Goal: Task Accomplishment & Management: Manage account settings

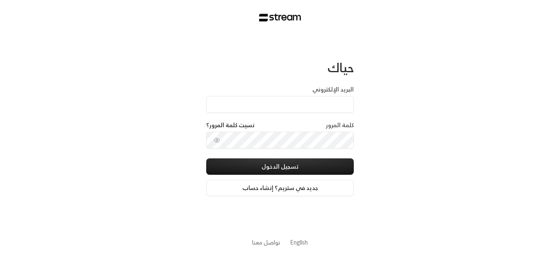
click at [294, 125] on div "كلمة المرور نسيت كلمة المرور؟" at bounding box center [280, 126] width 148 height 11
click at [295, 123] on div "كلمة المرور نسيت كلمة المرور؟" at bounding box center [280, 126] width 148 height 11
click at [312, 91] on div "البريد الإلكتروني" at bounding box center [280, 98] width 148 height 27
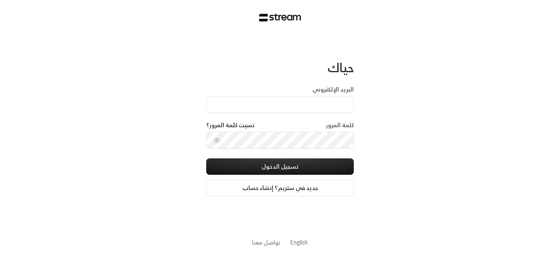
click at [312, 91] on div "البريد الإلكتروني" at bounding box center [280, 98] width 148 height 27
click at [350, 86] on label "البريد الإلكتروني" at bounding box center [332, 89] width 41 height 8
click at [350, 96] on input "البريد الإلكتروني" at bounding box center [280, 104] width 148 height 17
click at [339, 107] on input "البريد الإلكتروني" at bounding box center [280, 104] width 148 height 17
type input "[DOMAIN_NAME][EMAIL_ADDRESS][DOMAIN_NAME]"
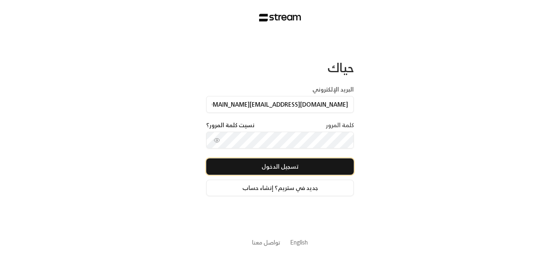
click at [280, 172] on button "تسجيل الدخول" at bounding box center [280, 166] width 148 height 16
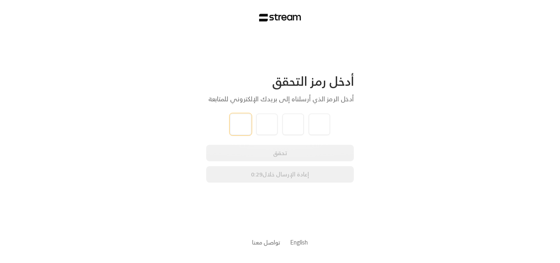
click at [240, 127] on input "tel" at bounding box center [240, 124] width 21 height 21
type input "4"
type input "8"
type input "4"
type input "6"
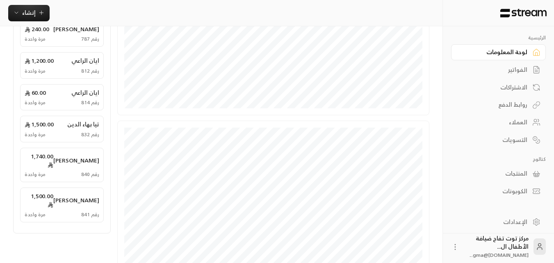
scroll to position [82, 0]
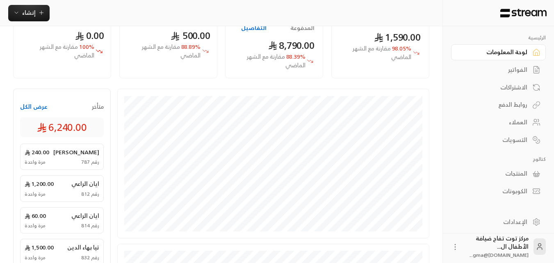
click at [519, 71] on div "الفواتير" at bounding box center [494, 70] width 66 height 8
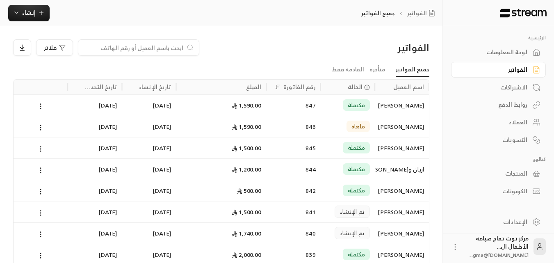
click at [154, 50] on input at bounding box center [133, 47] width 100 height 9
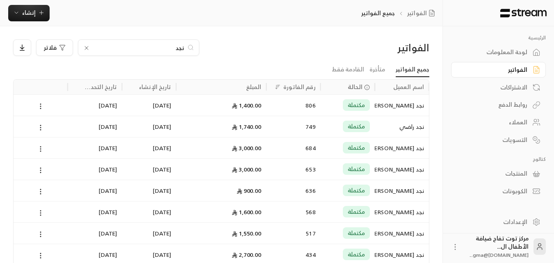
type input "نجد"
click at [408, 123] on div "نجد راضي" at bounding box center [402, 126] width 44 height 21
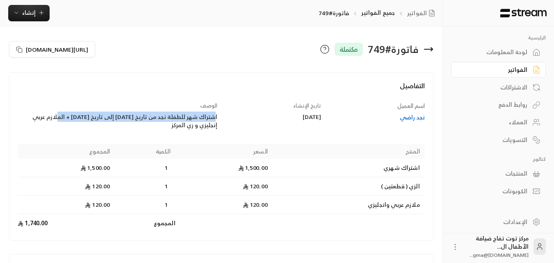
drag, startPoint x: 216, startPoint y: 114, endPoint x: 58, endPoint y: 116, distance: 157.9
click at [58, 116] on div "اشتراك شهر للطفلة نجد من تاريخ [DATE] إلى تاريخ [DATE] + الملازم عربي إنجليزي و…" at bounding box center [118, 121] width 200 height 16
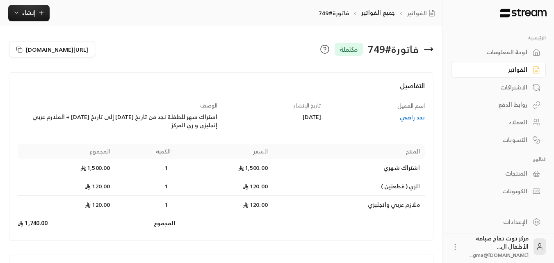
click at [84, 130] on div "اسم العميل نجد راضي تاريخ الإنشاء [DATE] الوصف اشتراك شهر للطفلة نجد من تاريخ […" at bounding box center [221, 167] width 415 height 131
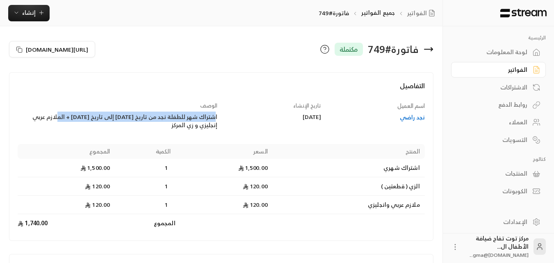
drag, startPoint x: 57, startPoint y: 115, endPoint x: 216, endPoint y: 119, distance: 158.7
click at [216, 119] on div "اشتراك شهر للطفلة نجد من تاريخ [DATE] إلى تاريخ [DATE] + الملازم عربي إنجليزي و…" at bounding box center [118, 121] width 200 height 16
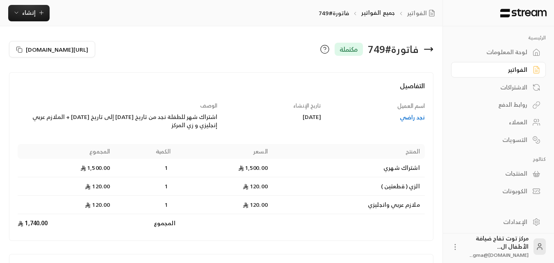
click at [218, 121] on div "الوصف اشتراك شهر للطفلة نجد من تاريخ [DATE] إلى تاريخ [DATE] + الملازم عربي إنج…" at bounding box center [117, 116] width 207 height 28
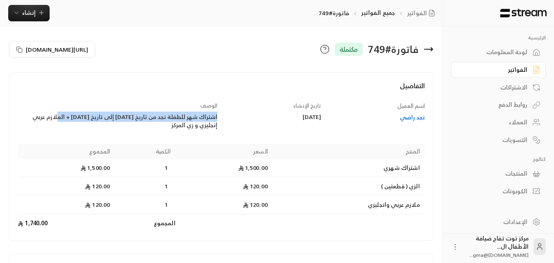
drag, startPoint x: 58, startPoint y: 116, endPoint x: 218, endPoint y: 120, distance: 160.0
click at [218, 120] on div "الوصف اشتراك شهر للطفلة نجد من تاريخ [DATE] إلى تاريخ [DATE] + الملازم عربي إنج…" at bounding box center [117, 116] width 207 height 28
copy div "اشتراك شهر للطفلة نجد من تاريخ [DATE] إلى تاريخ [DATE]"
click at [533, 69] on icon at bounding box center [536, 70] width 8 height 8
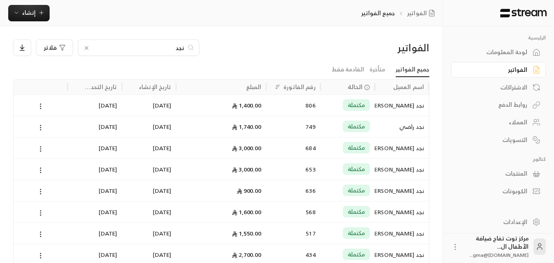
click at [87, 48] on icon at bounding box center [86, 48] width 7 height 7
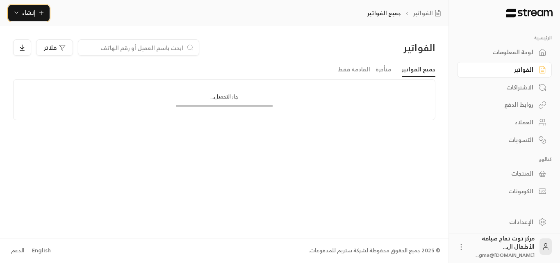
click at [41, 17] on span "إنشاء" at bounding box center [29, 12] width 32 height 10
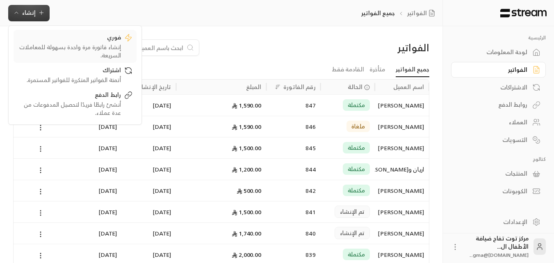
click at [108, 43] on div "إنشاء فاتورة مرة واحدة بسهولة للمعاملات السريعة." at bounding box center [69, 51] width 103 height 16
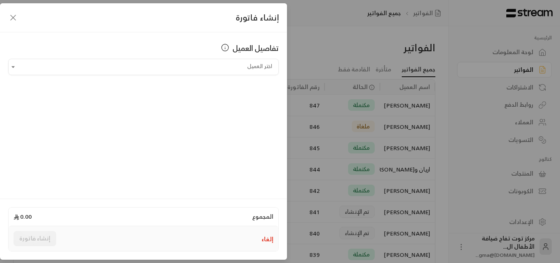
click at [230, 71] on input "اختر العميل" at bounding box center [143, 67] width 271 height 14
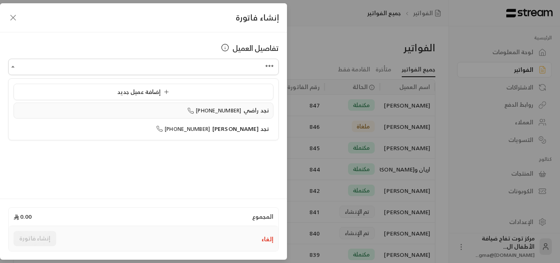
click at [245, 107] on span "نجد راضي" at bounding box center [256, 110] width 25 height 10
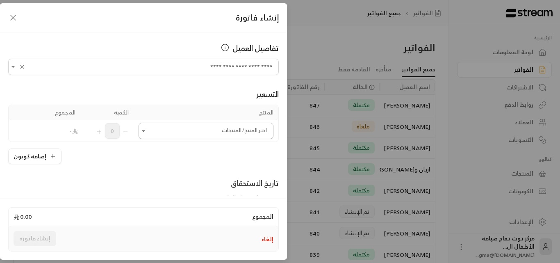
click at [144, 132] on icon "Open" at bounding box center [143, 131] width 8 height 8
type input "**********"
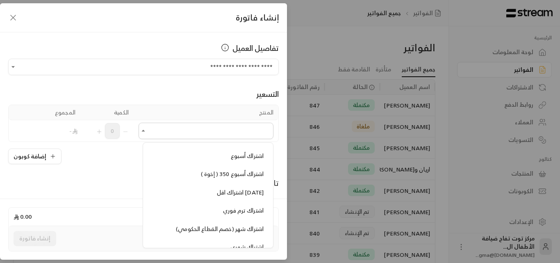
scroll to position [615, 0]
click at [222, 177] on span "اشتراك اقل [DATE]" at bounding box center [240, 174] width 47 height 10
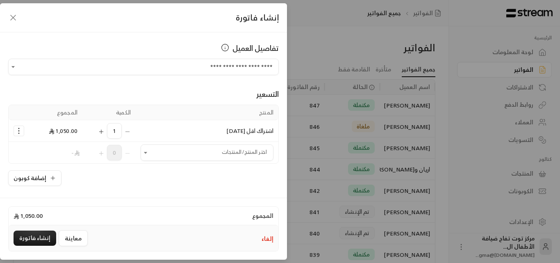
click at [20, 131] on icon "Selected Products" at bounding box center [19, 131] width 8 height 8
click at [65, 164] on span "إزالة المنتج" at bounding box center [54, 165] width 24 height 9
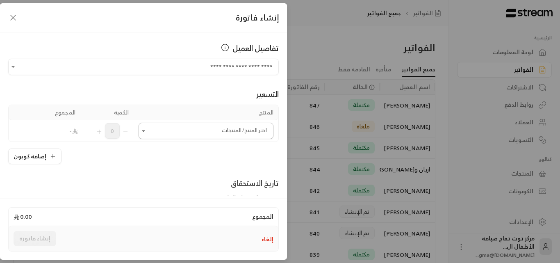
click at [148, 134] on icon "Open" at bounding box center [143, 131] width 8 height 8
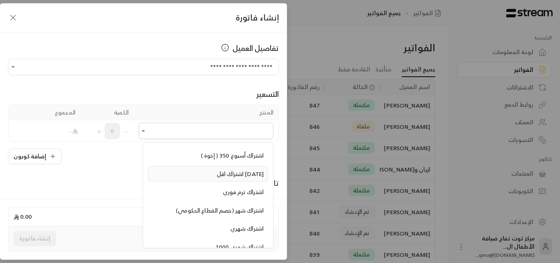
click at [232, 170] on span "اشتراك اقل [DATE]" at bounding box center [240, 174] width 47 height 10
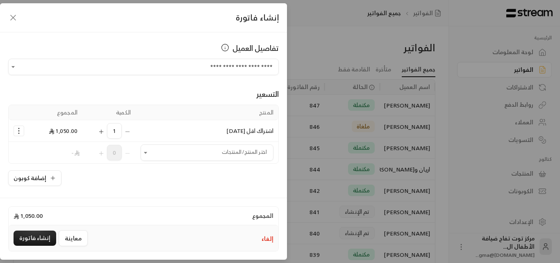
click at [23, 130] on icon "Selected Products" at bounding box center [19, 131] width 8 height 8
click at [50, 166] on span "إزالة المنتج" at bounding box center [54, 165] width 24 height 9
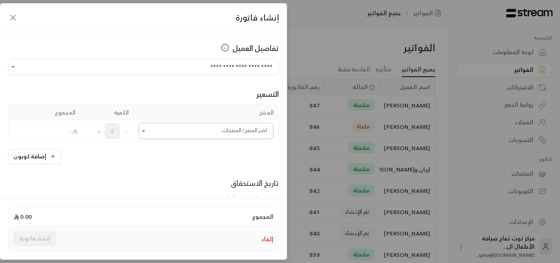
click at [147, 133] on icon "Open" at bounding box center [143, 131] width 8 height 8
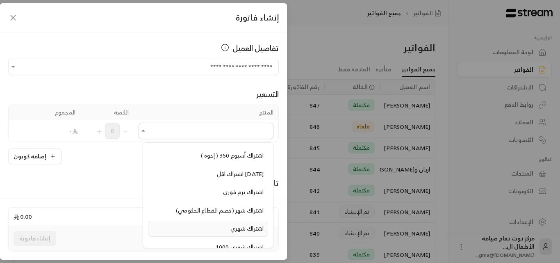
click at [239, 228] on span "اشتراك شهري" at bounding box center [246, 228] width 33 height 10
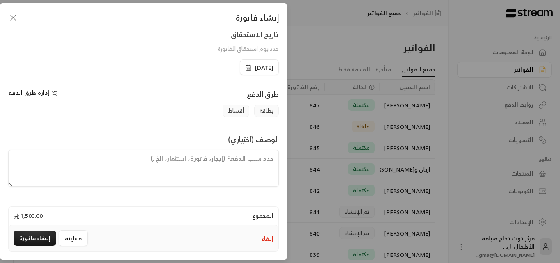
scroll to position [171, 0]
click at [236, 159] on textarea at bounding box center [143, 167] width 271 height 37
paste textarea "اشتراك شهر للطفلة نجد من تاريخ [DATE] إلى تاريخ [DATE]"
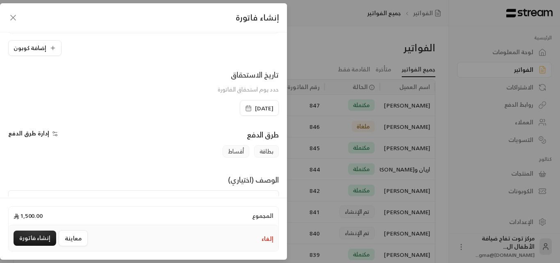
click at [255, 108] on span "[DATE]" at bounding box center [264, 108] width 18 height 8
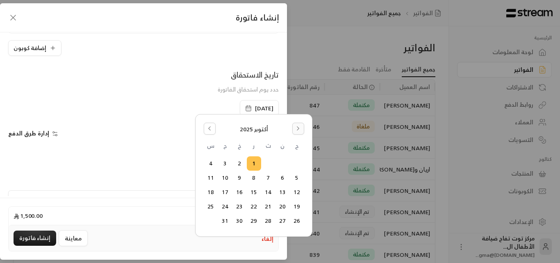
click at [295, 127] on icon "Go to the Next Month" at bounding box center [298, 128] width 6 height 6
click at [207, 125] on button "Go to the Previous Month" at bounding box center [210, 129] width 12 height 12
click at [239, 205] on button "25" at bounding box center [240, 207] width 14 height 14
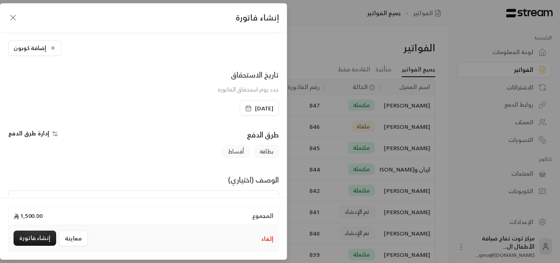
scroll to position [171, 0]
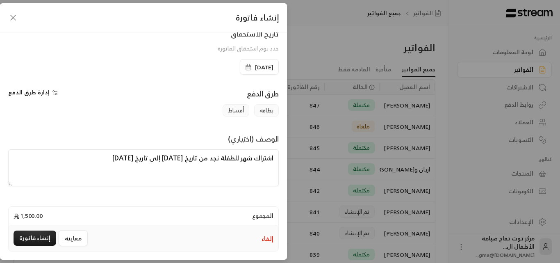
drag, startPoint x: 167, startPoint y: 159, endPoint x: 171, endPoint y: 159, distance: 4.1
click at [171, 159] on textarea "اشتراك شهر للطفلة نجد من تاريخ [DATE] إلى تاريخ [DATE]" at bounding box center [143, 167] width 271 height 37
click at [109, 157] on textarea "اشتراك شهر للطفلة نجد من تاريخ [DATE] إلى تاريخ [DATE]" at bounding box center [143, 167] width 271 height 37
click at [110, 160] on textarea "اشتراك شهر للطفلة نجد من تاريخ [DATE] إلى تاريخ [DATE]" at bounding box center [143, 167] width 271 height 37
click at [78, 163] on textarea "اشتراك شهر للطفلة نجد من تاريخ [DATE] إلى تاريخ [DATE]" at bounding box center [143, 167] width 271 height 37
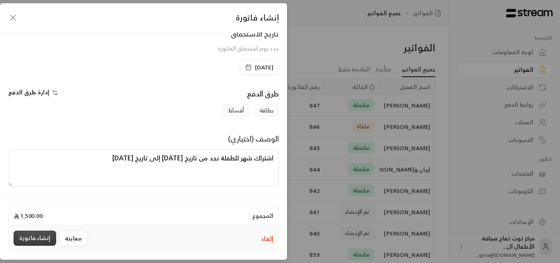
type textarea "اشتراك شهر للطفلة نجد من تاريخ [DATE] إلى تاريخ [DATE]"
click at [44, 236] on button "إنشاء فاتورة" at bounding box center [35, 237] width 43 height 15
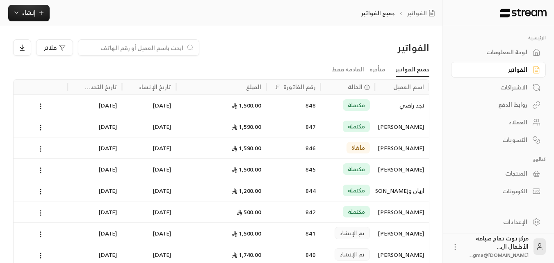
click at [144, 43] on div at bounding box center [138, 47] width 121 height 16
click at [146, 52] on input at bounding box center [133, 47] width 100 height 9
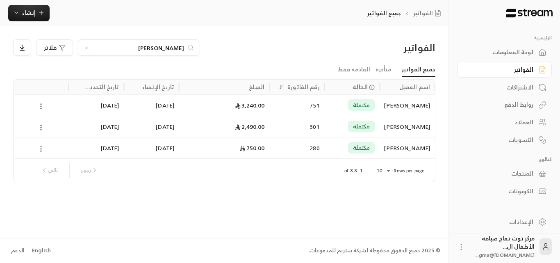
type input "[PERSON_NAME]"
click at [391, 103] on div "[PERSON_NAME]" at bounding box center [408, 105] width 46 height 21
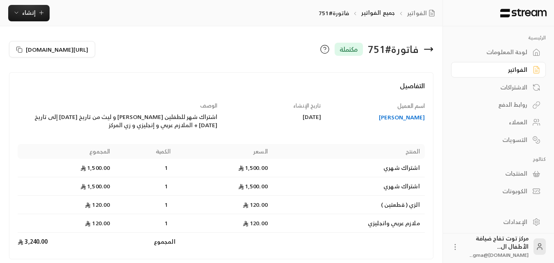
click at [523, 71] on div "الفواتير" at bounding box center [494, 70] width 66 height 8
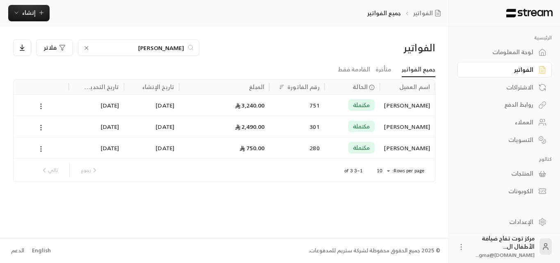
click at [84, 48] on icon at bounding box center [86, 48] width 7 height 7
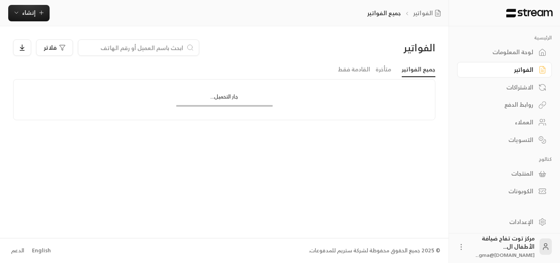
click at [140, 49] on input at bounding box center [133, 47] width 100 height 9
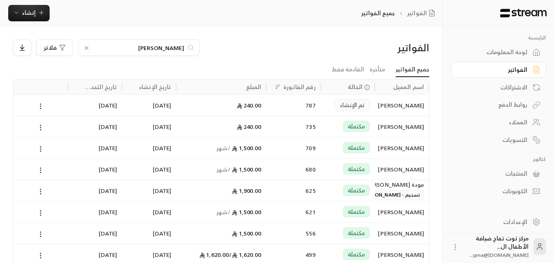
type input "[PERSON_NAME]"
click at [406, 102] on div "[PERSON_NAME]" at bounding box center [402, 105] width 44 height 21
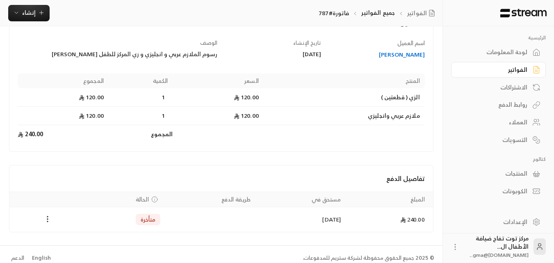
scroll to position [70, 0]
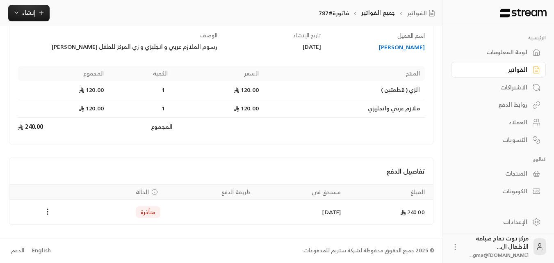
click at [390, 51] on div "[PERSON_NAME]" at bounding box center [377, 47] width 96 height 8
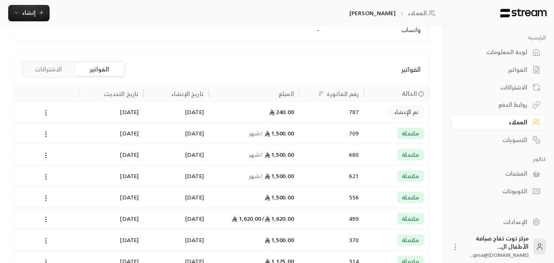
scroll to position [164, 0]
click at [277, 130] on div "1,500.00 / شهر" at bounding box center [254, 132] width 80 height 21
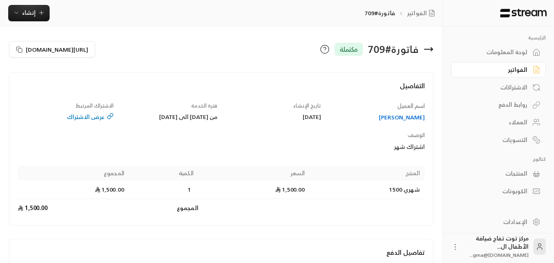
click at [513, 63] on link "الفواتير" at bounding box center [498, 70] width 95 height 16
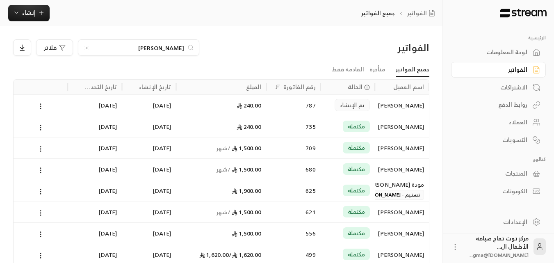
click at [85, 48] on icon at bounding box center [86, 48] width 7 height 7
